Goal: Information Seeking & Learning: Learn about a topic

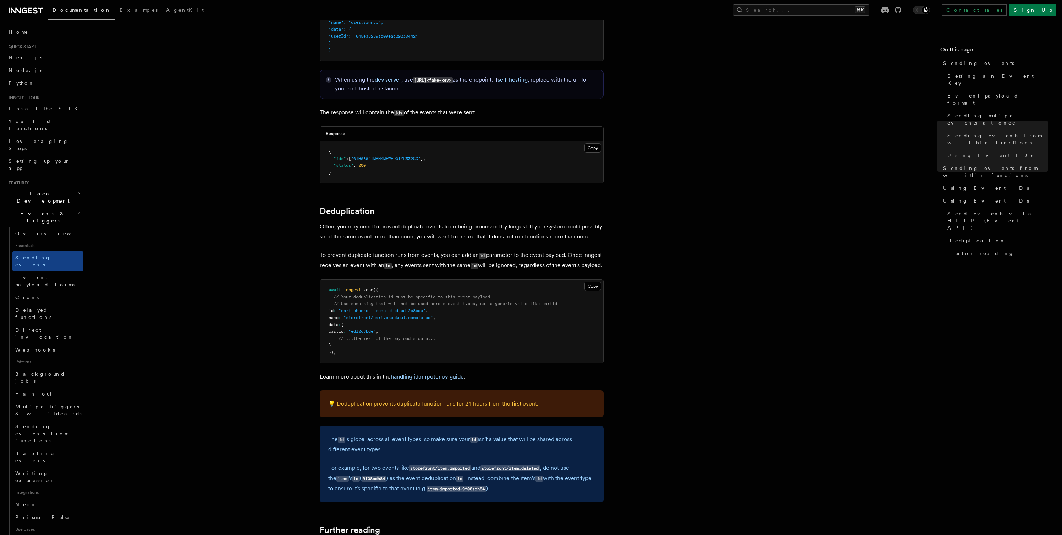
scroll to position [59, 0]
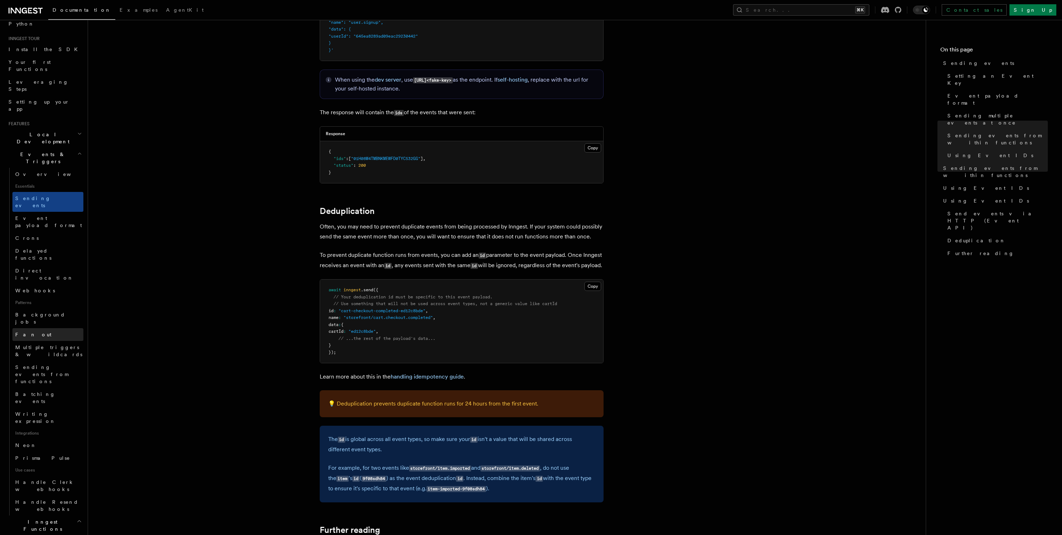
click at [43, 328] on link "Fan out" at bounding box center [47, 334] width 71 height 13
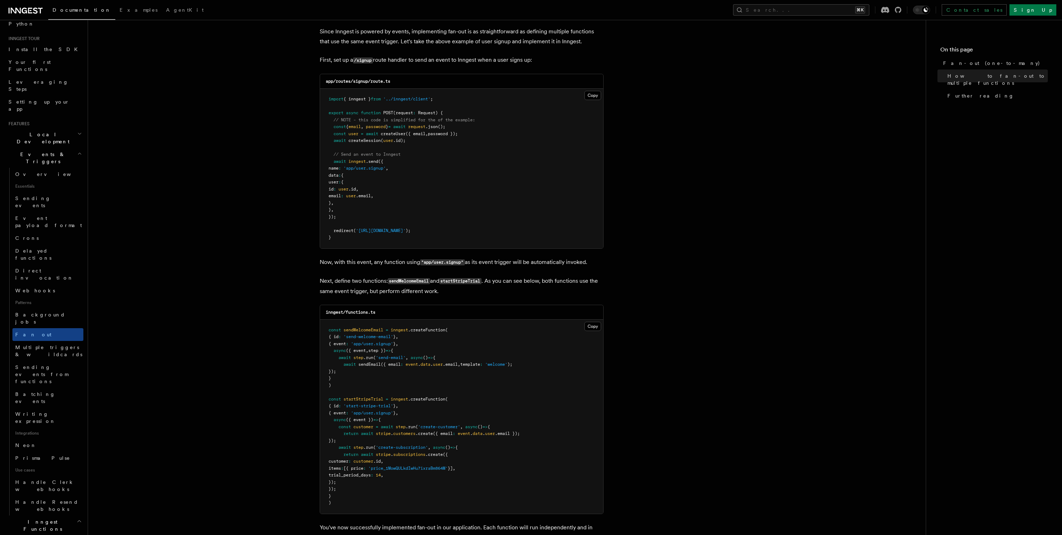
scroll to position [500, 0]
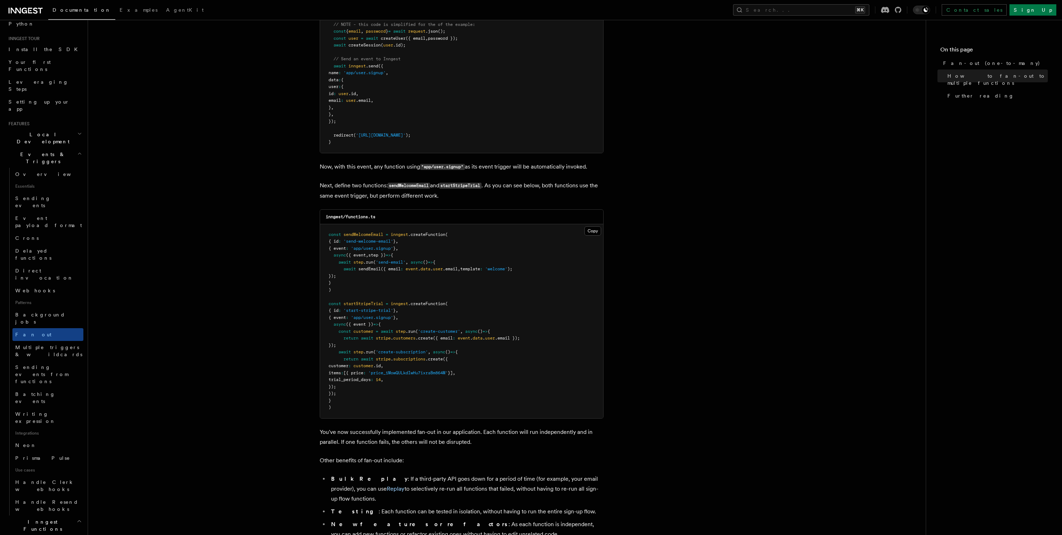
click at [77, 151] on icon "button" at bounding box center [79, 154] width 5 height 6
click at [39, 216] on span "Steps & Workflows" at bounding box center [45, 223] width 67 height 14
click at [38, 249] on span "Function steps" at bounding box center [49, 252] width 55 height 6
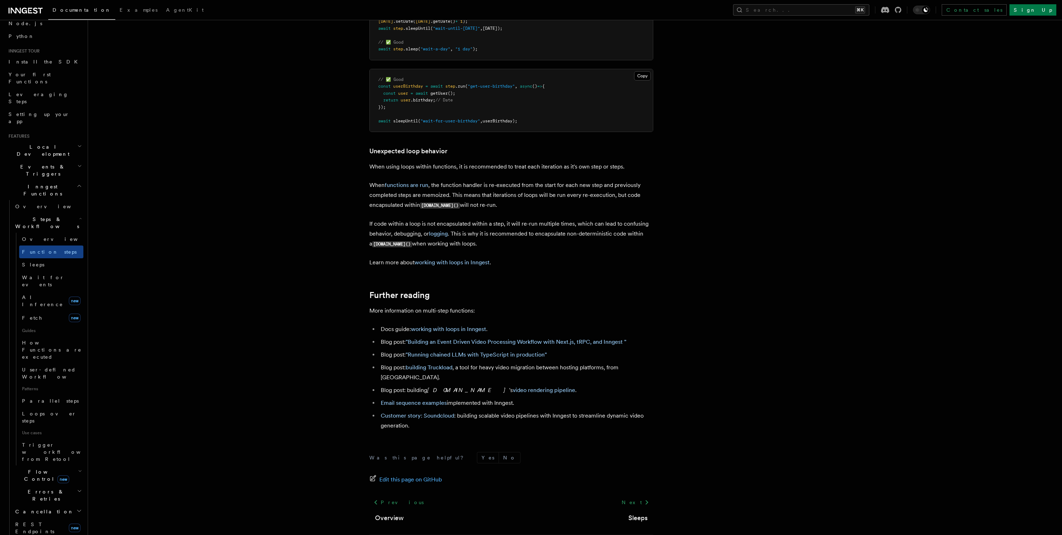
scroll to position [2156, 0]
click at [39, 398] on span "Parallel steps" at bounding box center [50, 401] width 57 height 6
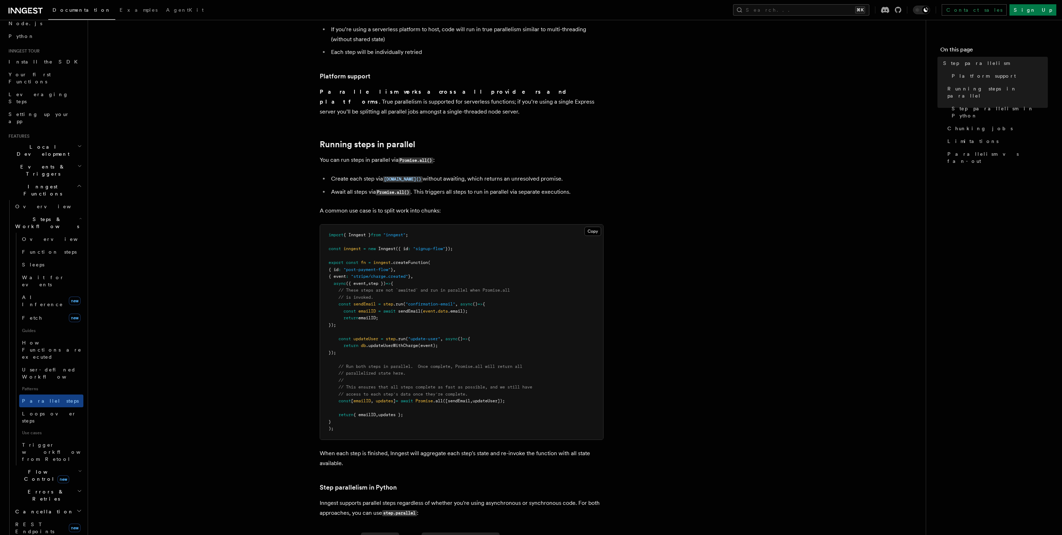
scroll to position [96, 0]
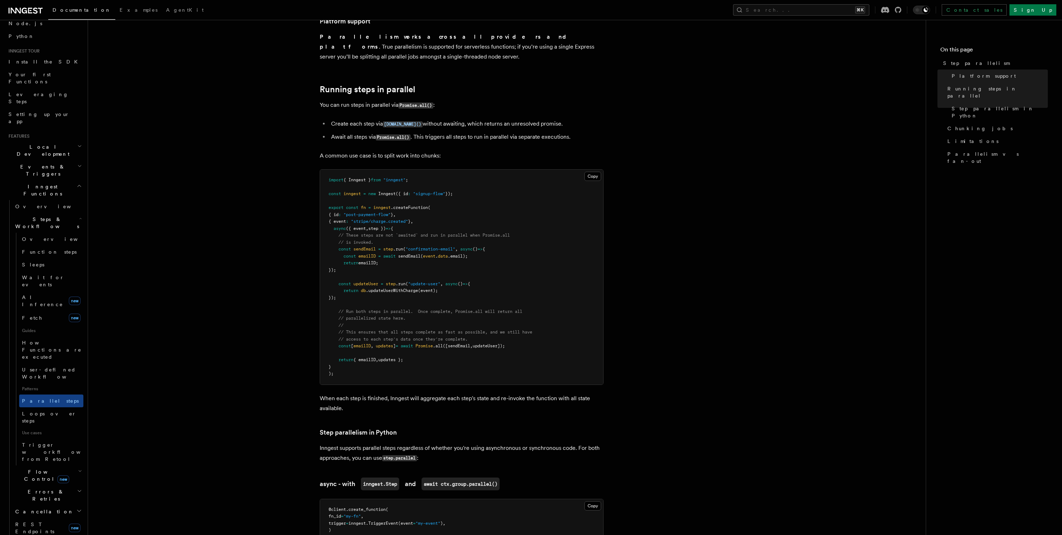
drag, startPoint x: 338, startPoint y: 226, endPoint x: 524, endPoint y: 335, distance: 215.6
click at [524, 335] on pre "import { Inngest } from "inngest" ; const inngest = new Inngest ({ id : "signup…" at bounding box center [461, 277] width 283 height 215
click at [468, 330] on span "// This ensures that all steps complete as fast as possible, and we still have" at bounding box center [436, 332] width 194 height 5
drag, startPoint x: 340, startPoint y: 336, endPoint x: 440, endPoint y: 296, distance: 108.2
click at [505, 344] on span "const [ emailID , updates ] = await Promise .all ([sendEmail , updateUser]);" at bounding box center [417, 346] width 176 height 5
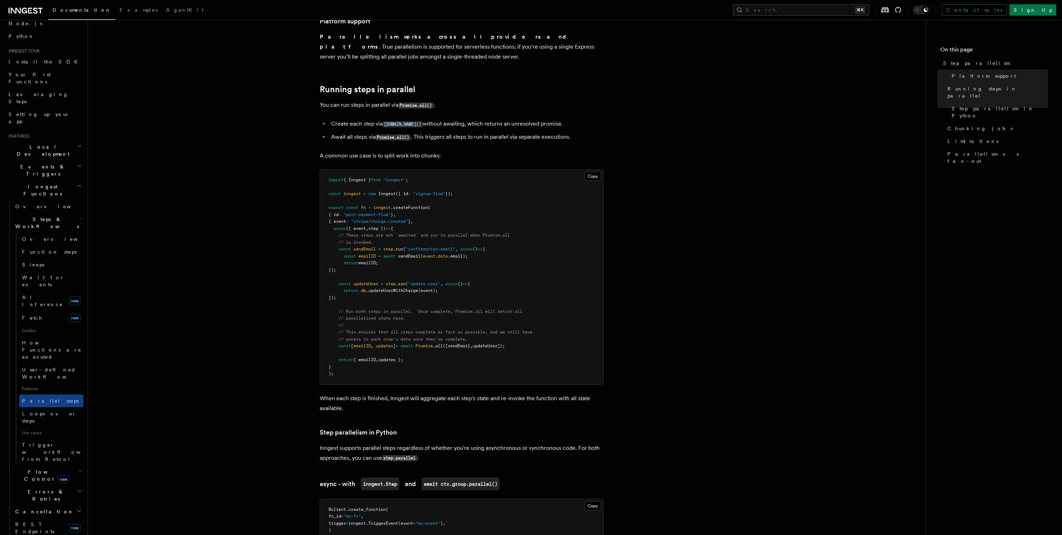
click at [385, 247] on span "step" at bounding box center [388, 249] width 10 height 5
drag, startPoint x: 519, startPoint y: 338, endPoint x: 338, endPoint y: 338, distance: 181.4
click at [338, 338] on pre "import { Inngest } from "inngest" ; const inngest = new Inngest ({ id : "signup…" at bounding box center [461, 277] width 283 height 215
click at [67, 213] on h2 "Steps & Workflows" at bounding box center [47, 223] width 71 height 20
click at [78, 185] on icon "button" at bounding box center [79, 186] width 3 height 2
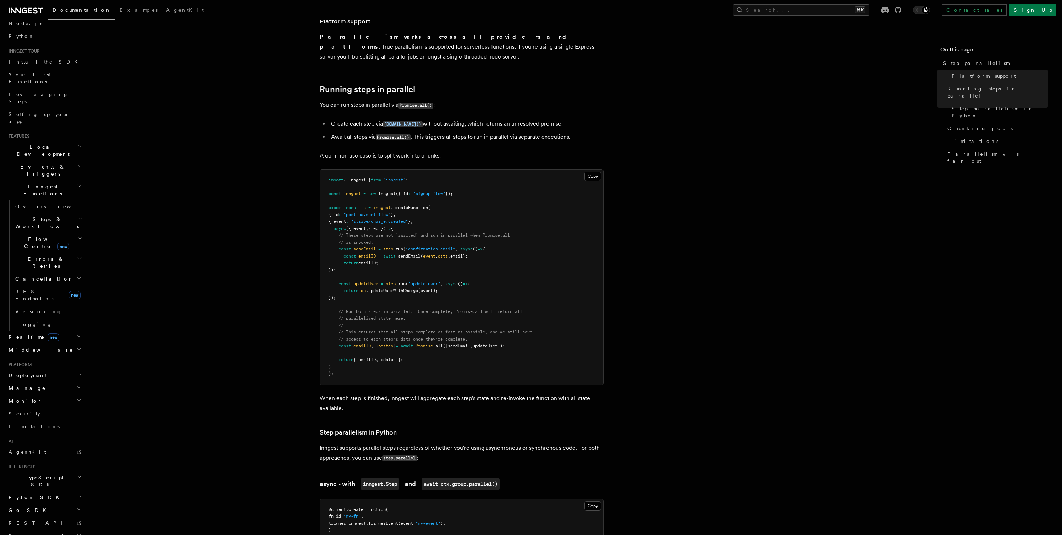
scroll to position [0, 0]
click at [76, 227] on h2 "Inngest Functions" at bounding box center [45, 237] width 78 height 20
click at [48, 304] on span "AI Inference" at bounding box center [42, 310] width 41 height 13
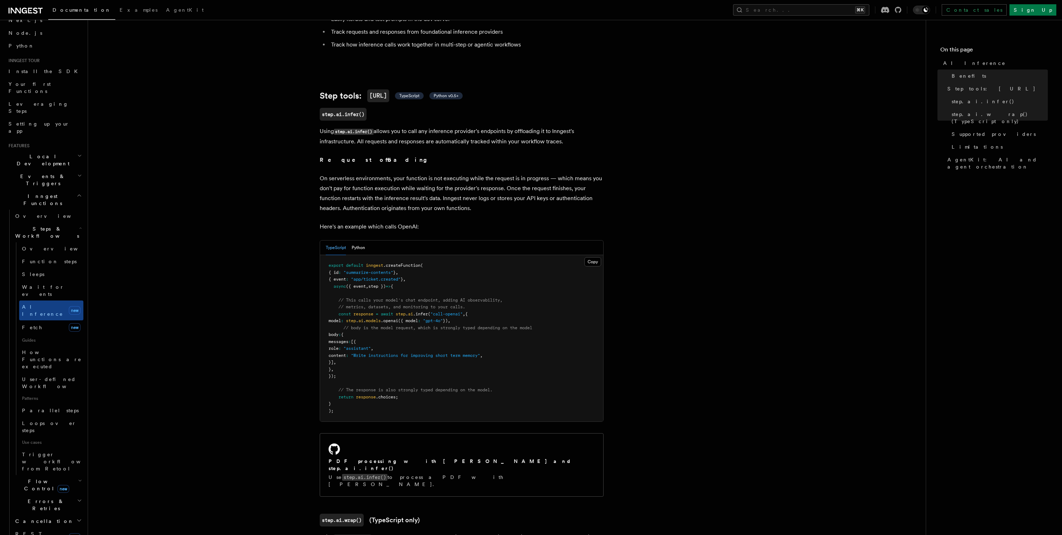
scroll to position [208, 0]
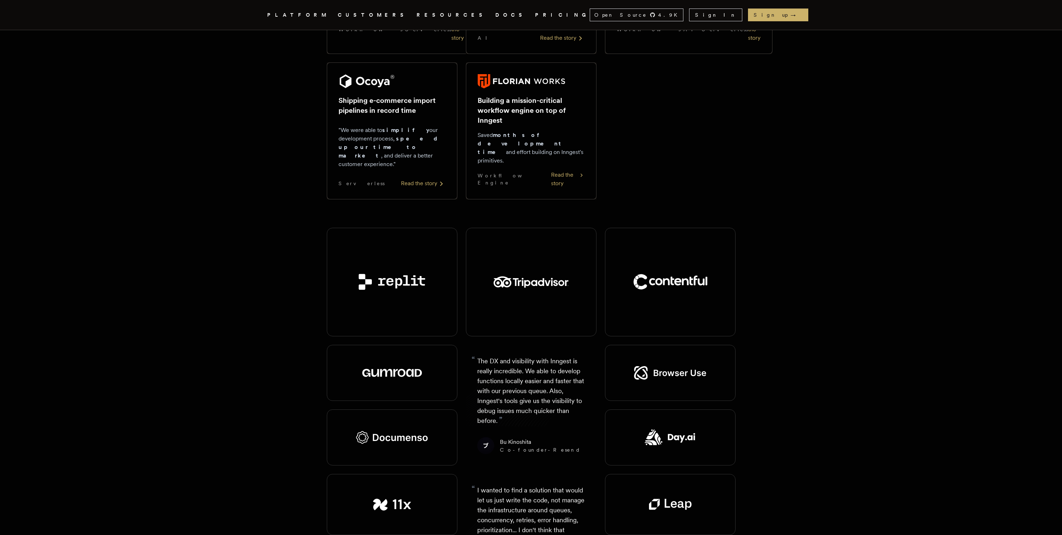
scroll to position [678, 0]
click at [654, 275] on img at bounding box center [670, 283] width 75 height 16
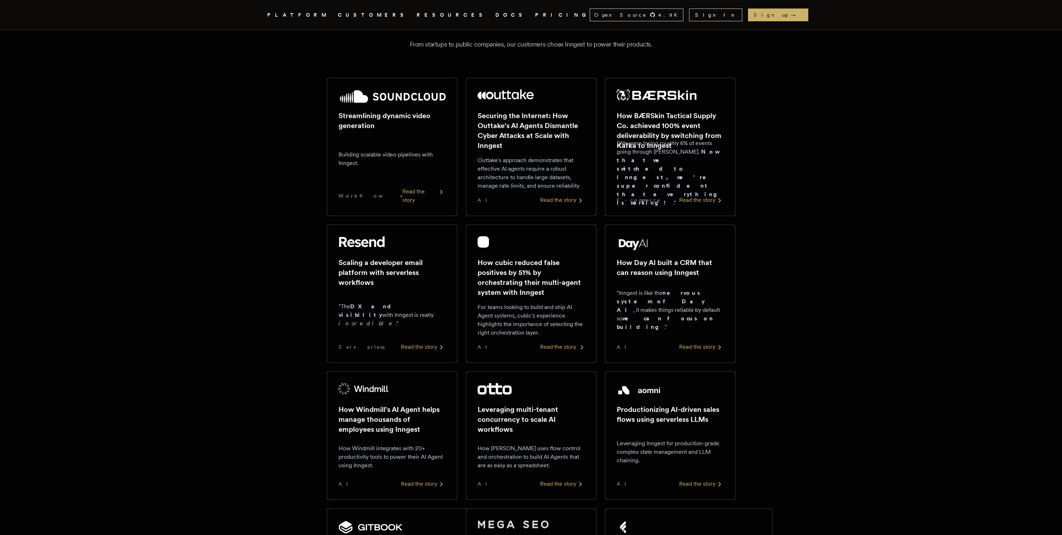
scroll to position [0, 0]
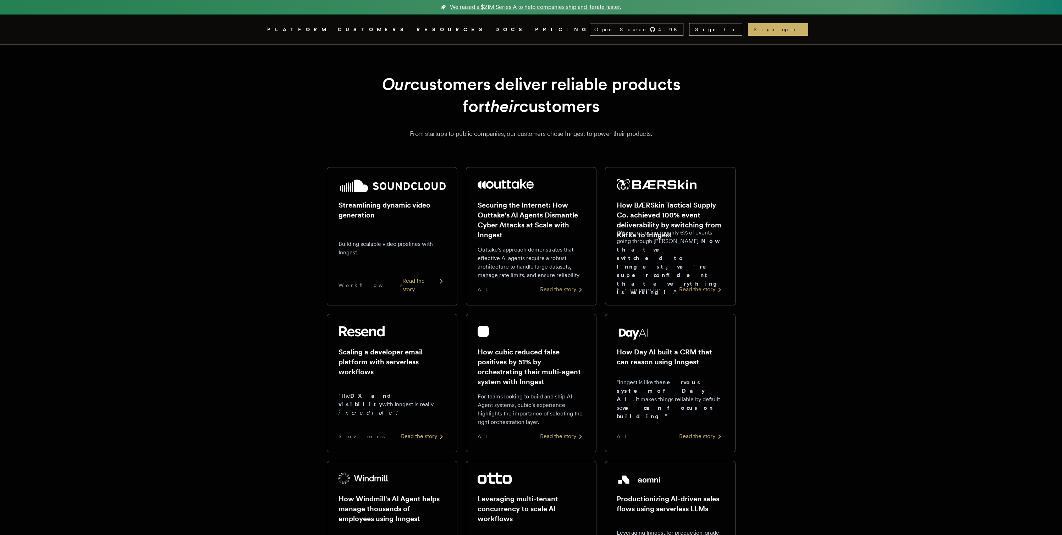
click at [293, 106] on div "Our customers deliver reliable products for their customers From startups to pu…" at bounding box center [531, 106] width 511 height 66
click at [495, 29] on link "DOCS" at bounding box center [510, 29] width 31 height 9
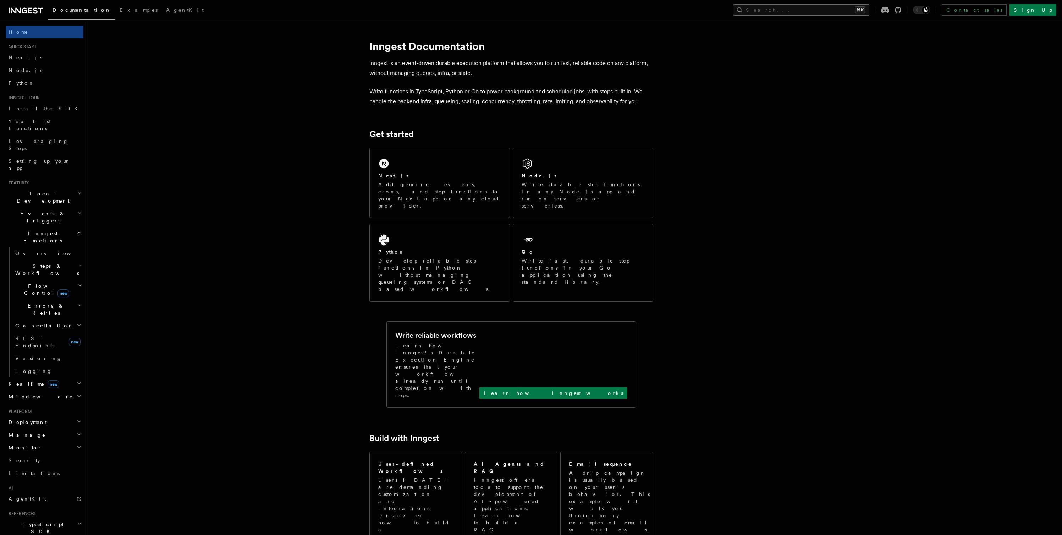
click at [811, 6] on button "Search... ⌘K" at bounding box center [801, 9] width 136 height 11
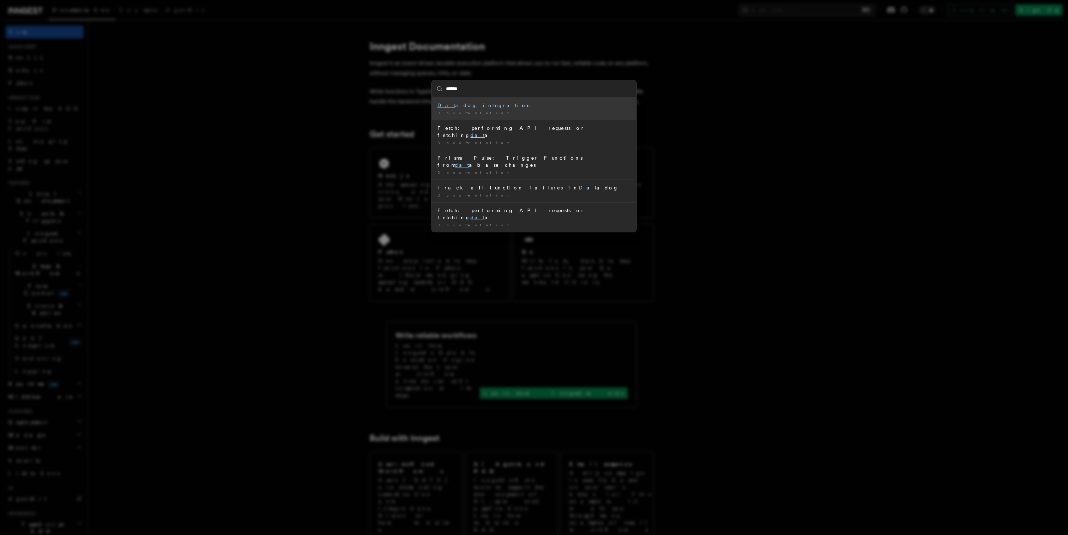
type input "*******"
click at [476, 113] on div "Documentation /" at bounding box center [533, 112] width 193 height 5
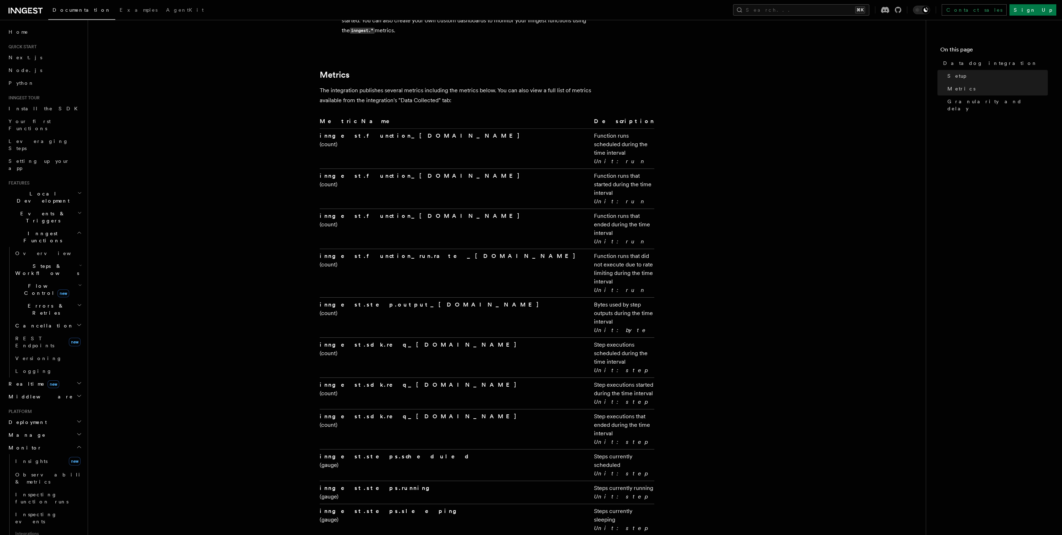
scroll to position [1264, 0]
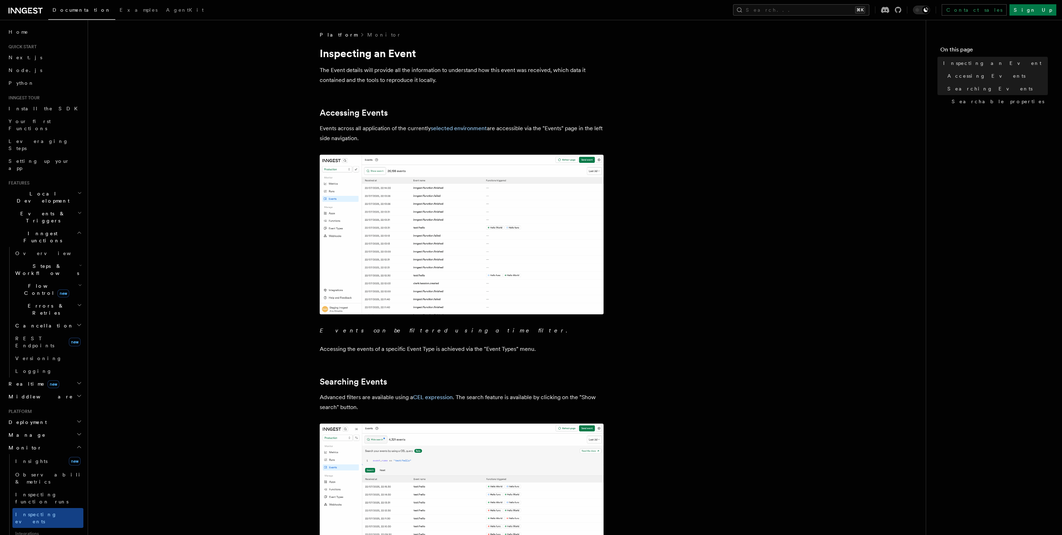
click at [77, 230] on icon "button" at bounding box center [79, 233] width 5 height 6
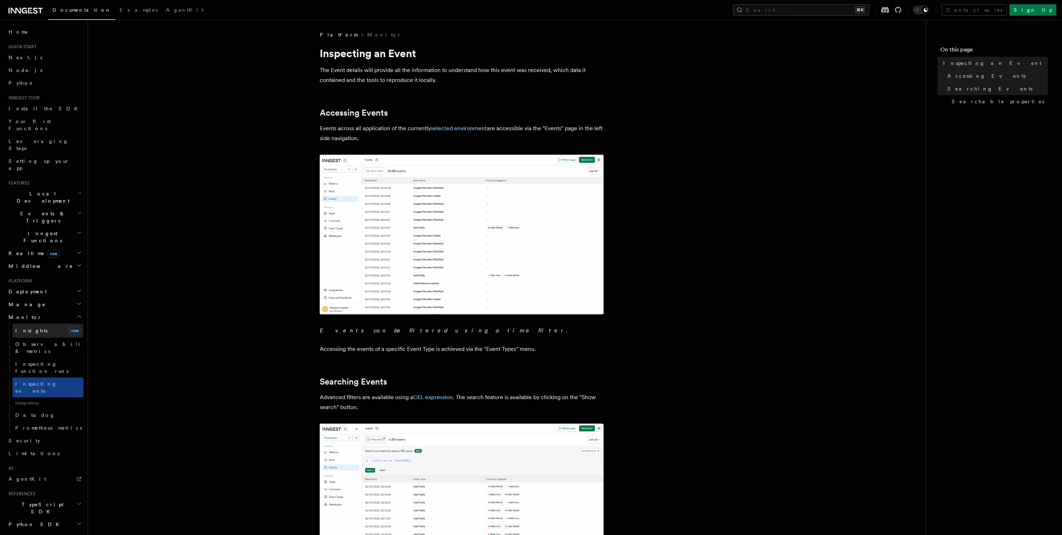
click at [39, 324] on link "Insights new" at bounding box center [47, 331] width 71 height 14
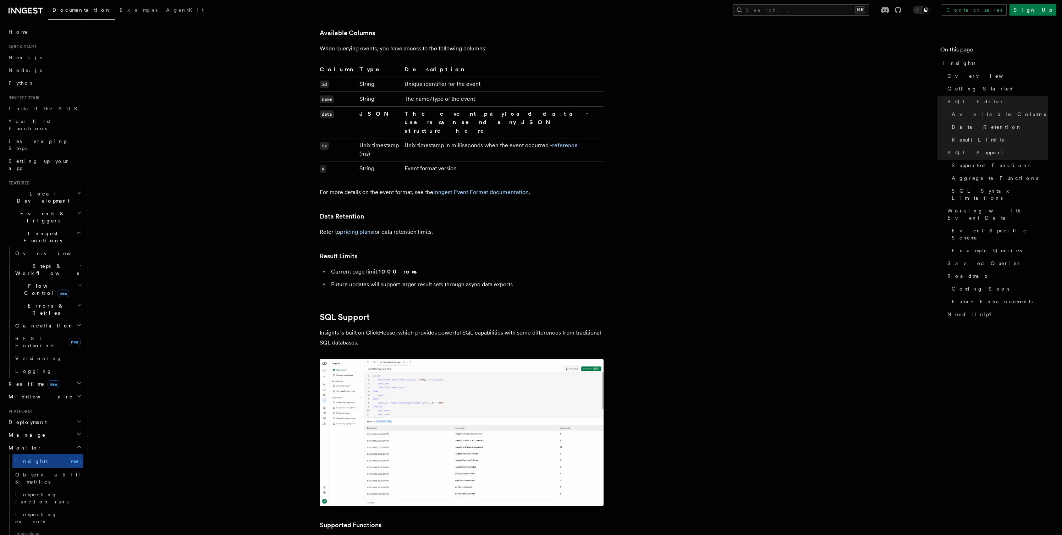
scroll to position [978, 0]
